Goal: Task Accomplishment & Management: Manage account settings

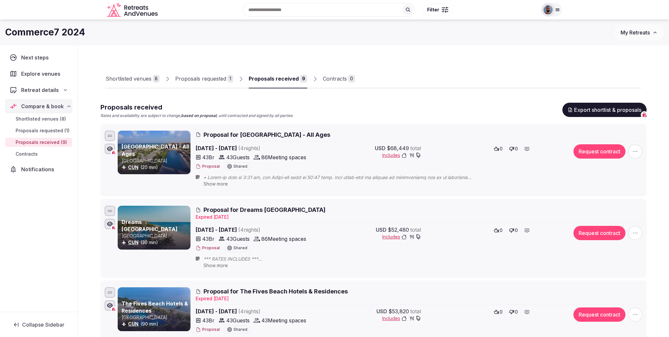
click at [264, 135] on span "Proposal for [GEOGRAPHIC_DATA] - All Ages" at bounding box center [267, 135] width 127 height 8
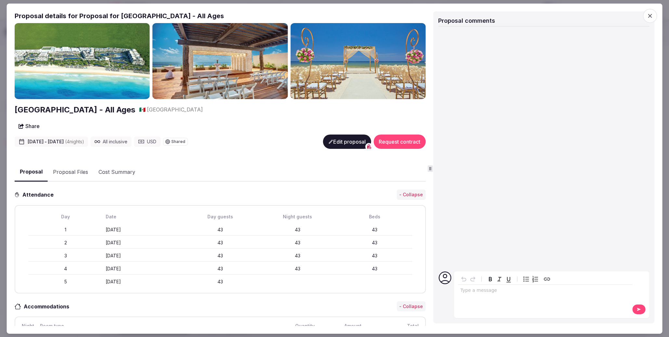
click at [339, 143] on button "Edit proposal" at bounding box center [347, 142] width 48 height 14
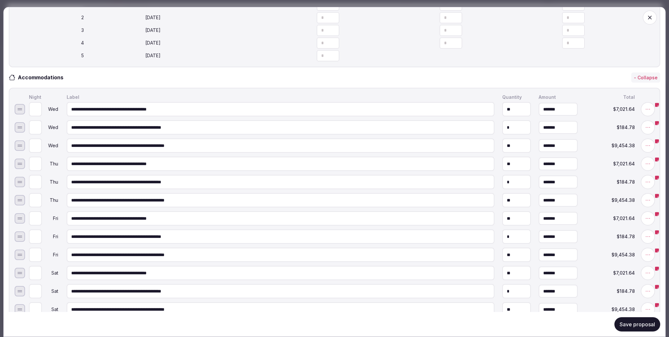
scroll to position [219, 0]
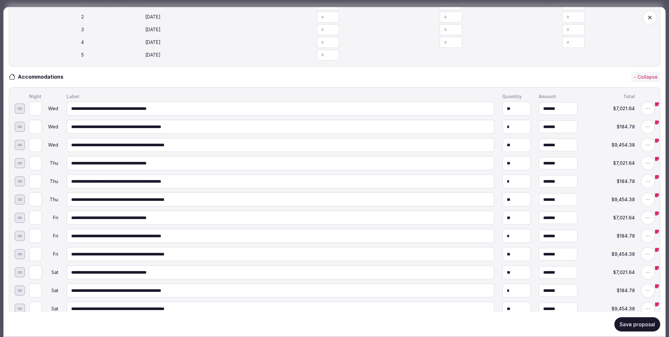
click at [659, 143] on icon at bounding box center [658, 141] width 4 height 4
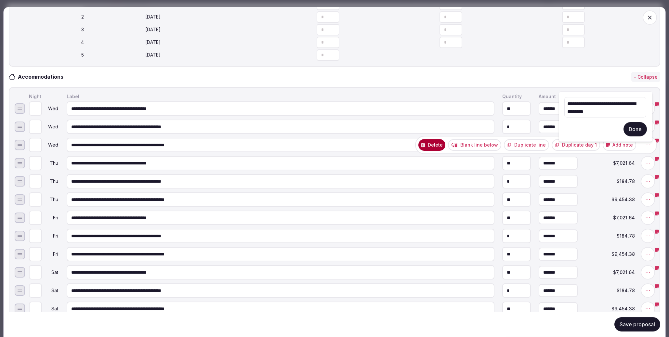
click at [631, 128] on button "Done" at bounding box center [635, 129] width 23 height 14
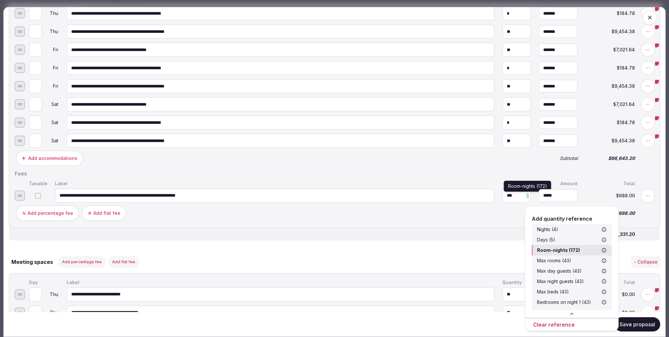
scroll to position [0, 0]
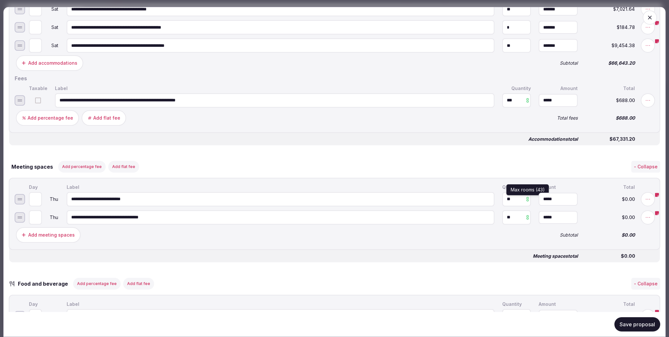
scroll to position [483, 0]
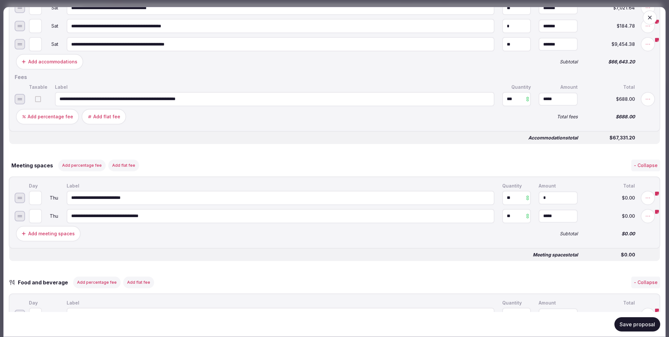
click at [566, 204] on input "*" at bounding box center [558, 197] width 39 height 13
type input "*****"
click at [594, 201] on div "$0.00" at bounding box center [611, 197] width 52 height 7
click at [572, 222] on input "*" at bounding box center [558, 216] width 39 height 13
type input "*****"
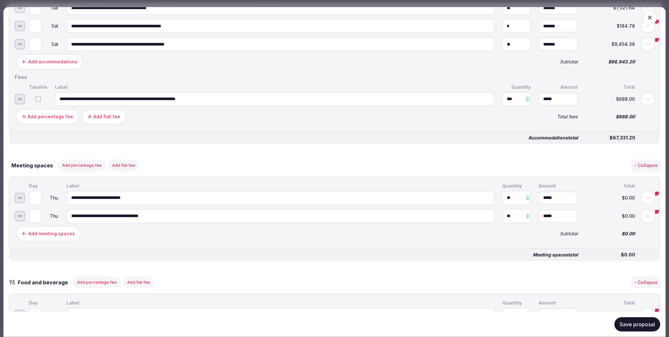
click at [600, 218] on span "$0.00" at bounding box center [610, 216] width 49 height 5
click at [640, 171] on button "- Collapse" at bounding box center [646, 165] width 29 height 12
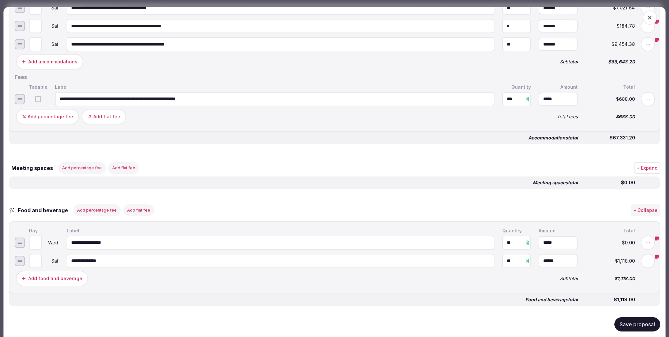
click at [639, 174] on button "+ Expand" at bounding box center [647, 168] width 26 height 12
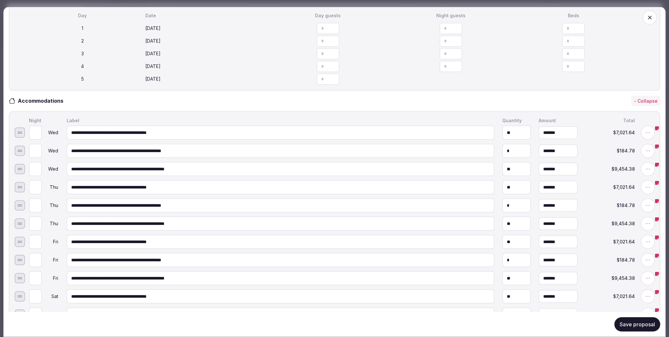
scroll to position [195, 0]
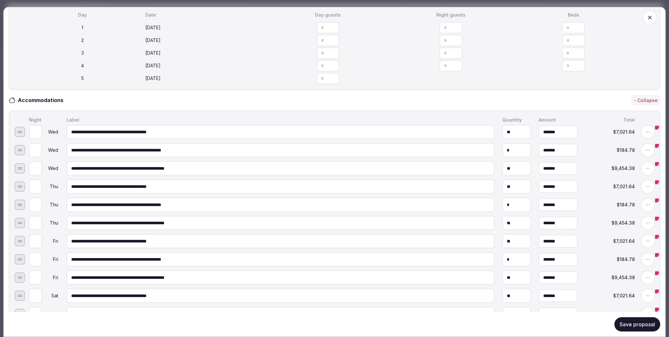
click at [516, 139] on input "**" at bounding box center [517, 132] width 29 height 14
click at [556, 139] on input "******" at bounding box center [558, 132] width 39 height 13
type input "*******"
click at [442, 137] on input "**********" at bounding box center [281, 132] width 428 height 14
click at [462, 156] on input "**********" at bounding box center [281, 150] width 428 height 14
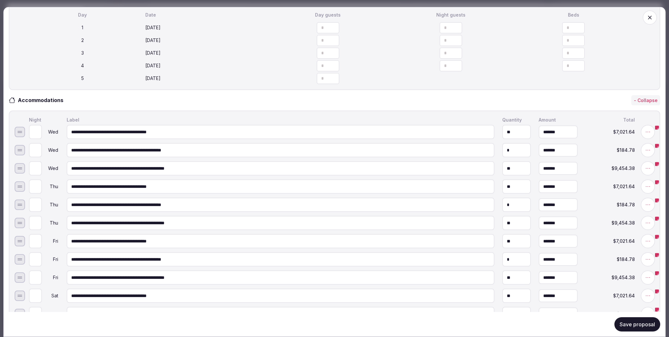
click at [463, 174] on input "**********" at bounding box center [281, 168] width 428 height 14
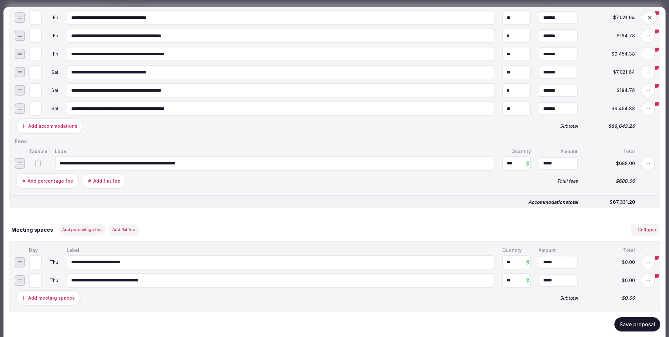
click at [208, 135] on div "Add accommodations" at bounding box center [274, 126] width 518 height 18
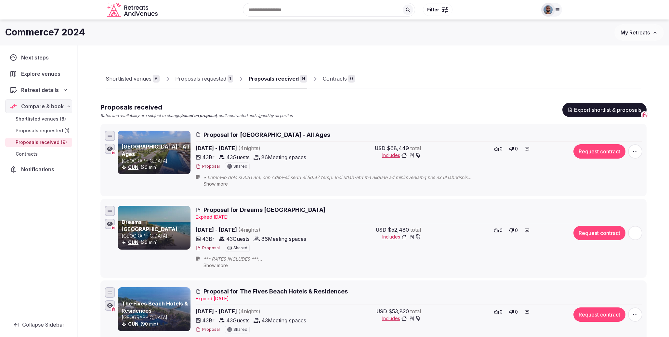
click at [212, 132] on span "Proposal for [GEOGRAPHIC_DATA] - All Ages" at bounding box center [267, 135] width 127 height 8
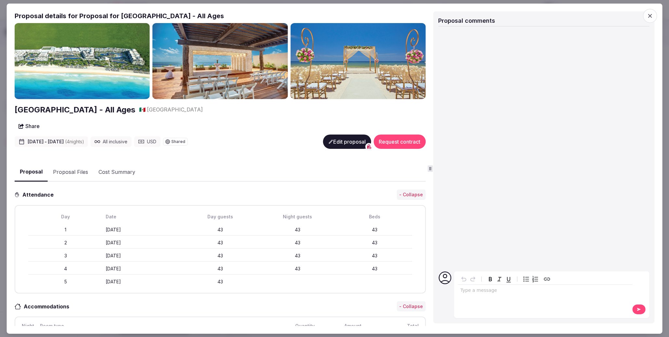
click at [649, 14] on icon "button" at bounding box center [650, 15] width 7 height 7
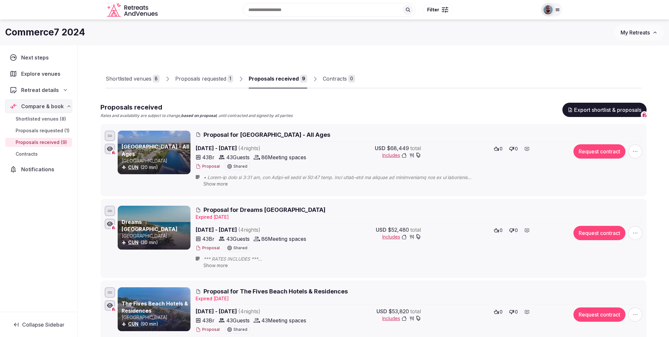
scroll to position [0, 0]
click at [439, 11] on span "Filter" at bounding box center [433, 10] width 12 height 7
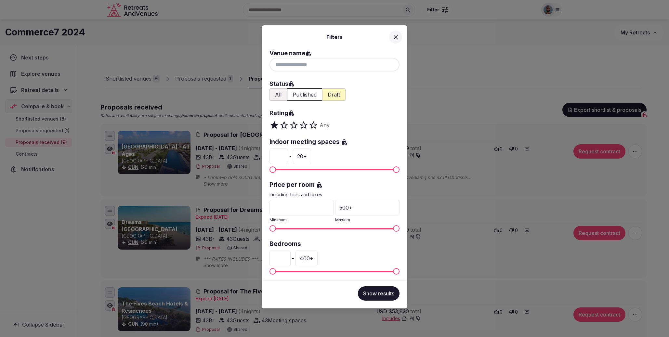
click at [394, 37] on icon at bounding box center [396, 37] width 7 height 7
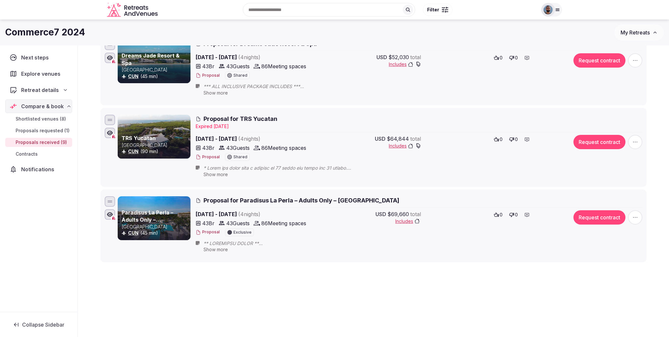
scroll to position [574, 0]
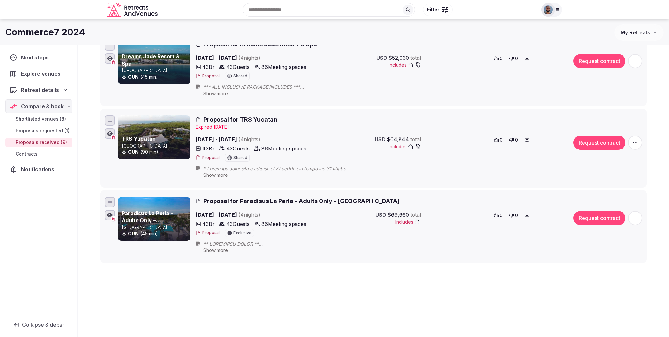
click at [637, 140] on icon "button" at bounding box center [635, 143] width 7 height 7
click at [645, 100] on button "Decline Proposal" at bounding box center [636, 99] width 56 height 10
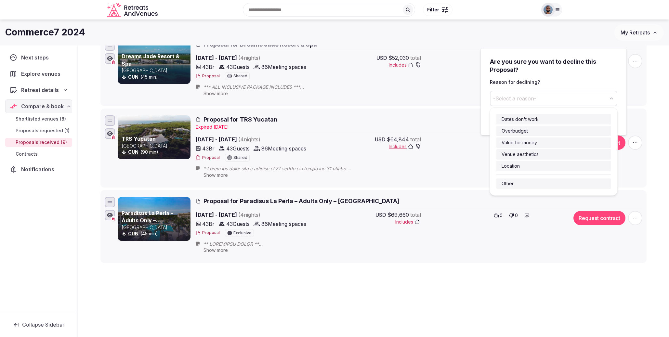
click at [600, 97] on button "-Select a reason-" at bounding box center [554, 99] width 128 height 16
click at [600, 96] on button "-Select a reason-" at bounding box center [554, 99] width 128 height 16
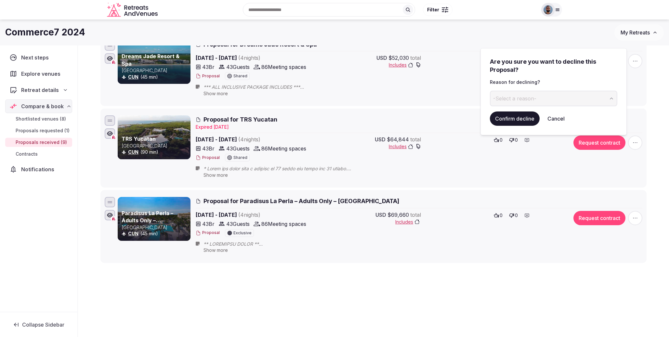
click at [600, 98] on button "-Select a reason-" at bounding box center [554, 99] width 128 height 16
click at [575, 101] on input at bounding box center [548, 99] width 117 height 16
click at [584, 114] on form "Confirm decline Cancel" at bounding box center [554, 119] width 128 height 14
click at [561, 120] on button "Cancel" at bounding box center [557, 119] width 28 height 14
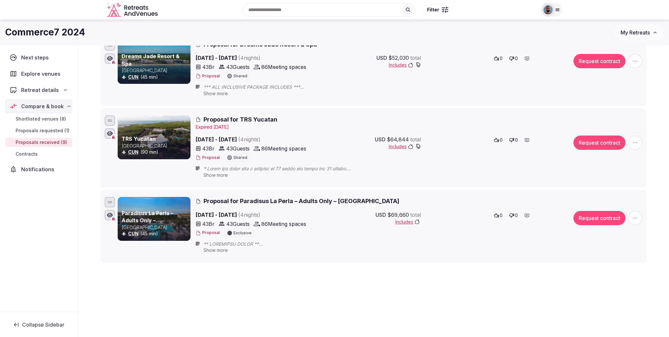
click at [639, 57] on span "button" at bounding box center [636, 61] width 14 height 14
click at [627, 100] on button "Decline Proposal" at bounding box center [636, 103] width 56 height 10
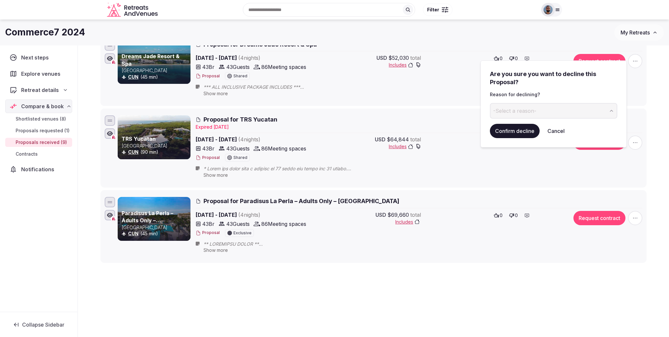
click at [642, 59] on span "button" at bounding box center [636, 61] width 14 height 14
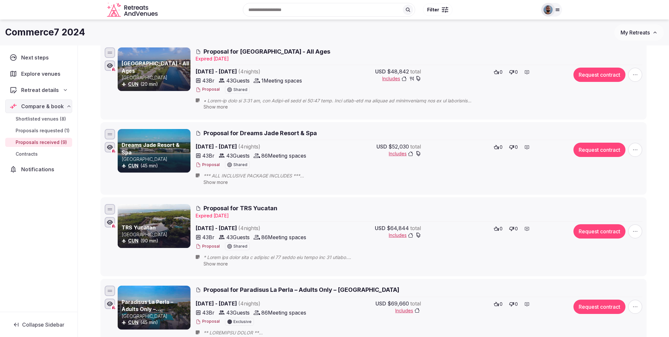
scroll to position [485, 0]
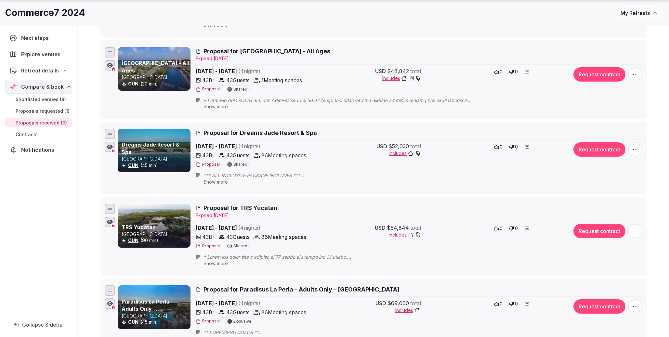
click at [216, 129] on span "Proposal for Dreams Jade Resort & Spa" at bounding box center [261, 133] width 114 height 8
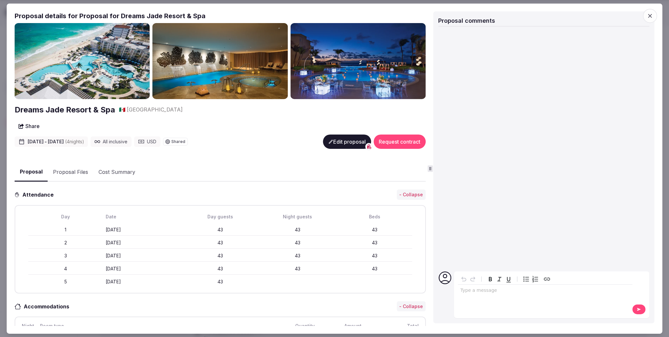
drag, startPoint x: 646, startPoint y: 15, endPoint x: 643, endPoint y: 17, distance: 4.4
click at [646, 15] on span "button" at bounding box center [650, 15] width 14 height 14
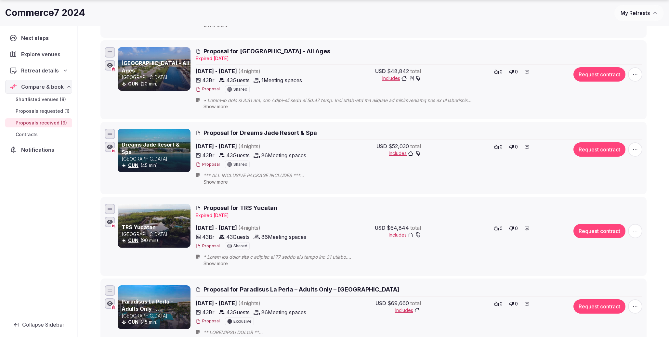
click at [207, 162] on button "Proposal" at bounding box center [208, 165] width 24 height 6
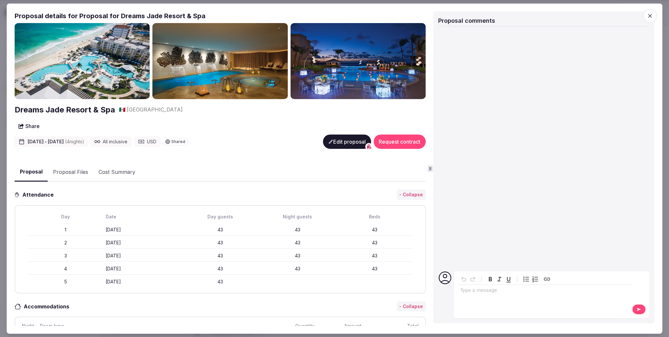
click at [647, 15] on icon "button" at bounding box center [650, 15] width 7 height 7
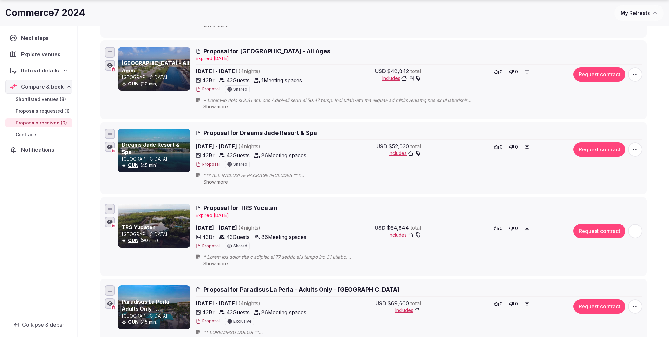
click at [224, 204] on span "Proposal for TRS Yucatan" at bounding box center [241, 208] width 74 height 8
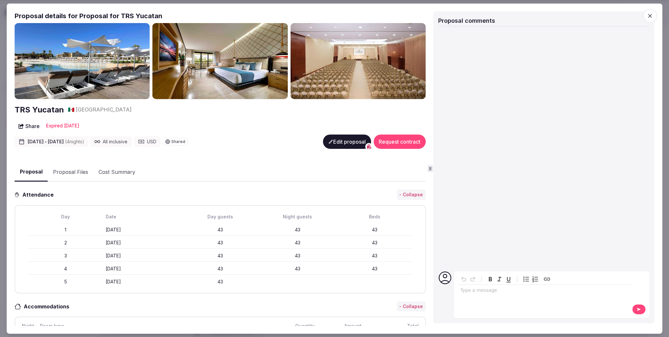
click at [654, 16] on span "button" at bounding box center [650, 15] width 14 height 14
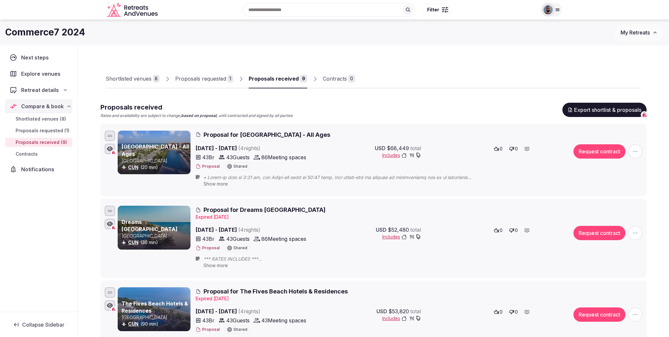
scroll to position [0, 0]
click at [270, 136] on span "Proposal for [GEOGRAPHIC_DATA] - All Ages" at bounding box center [267, 135] width 127 height 8
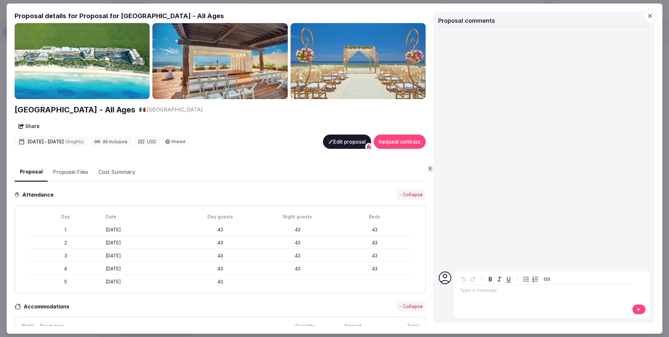
drag, startPoint x: 15, startPoint y: 15, endPoint x: 249, endPoint y: 14, distance: 233.6
click at [249, 14] on h2 "Proposal details for Proposal for [GEOGRAPHIC_DATA] - All Ages" at bounding box center [221, 15] width 412 height 9
copy h2 "Proposal details for Proposal for [GEOGRAPHIC_DATA] - All Ages"
click at [222, 17] on h2 "Proposal details for Proposal for [GEOGRAPHIC_DATA] - All Ages" at bounding box center [221, 15] width 412 height 9
